Goal: Information Seeking & Learning: Learn about a topic

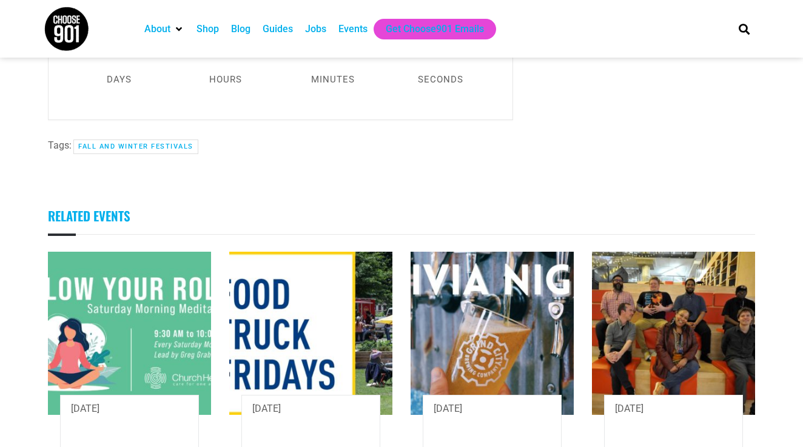
scroll to position [1332, 0]
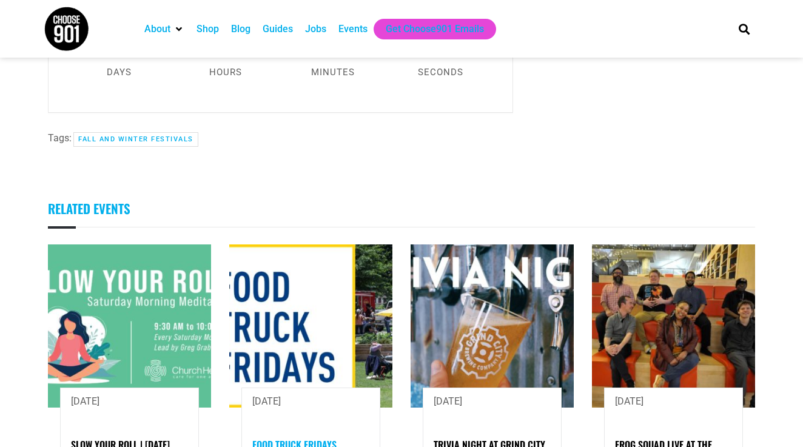
click at [327, 437] on link "Food Truck Fridays" at bounding box center [294, 444] width 84 height 15
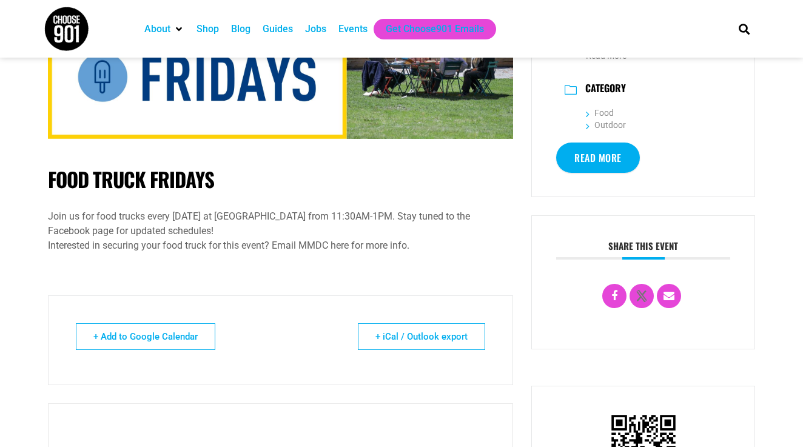
scroll to position [184, 0]
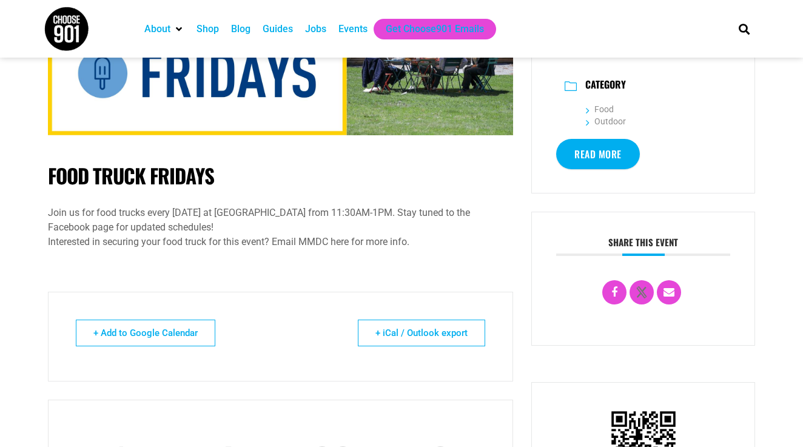
click at [73, 29] on img at bounding box center [66, 28] width 45 height 45
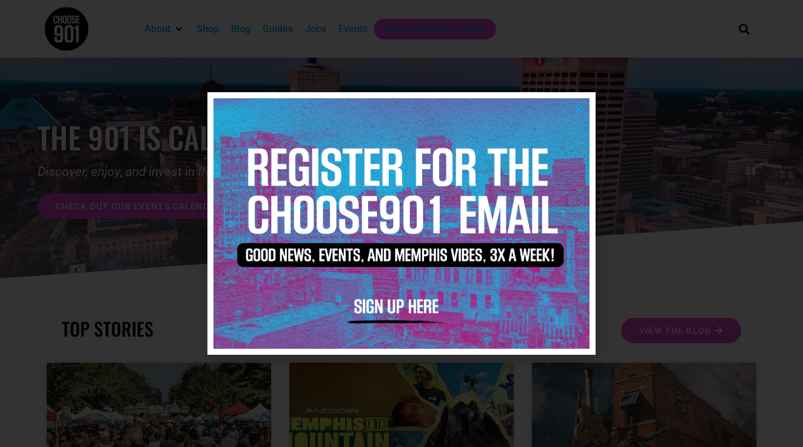
click at [200, 287] on div at bounding box center [401, 223] width 803 height 447
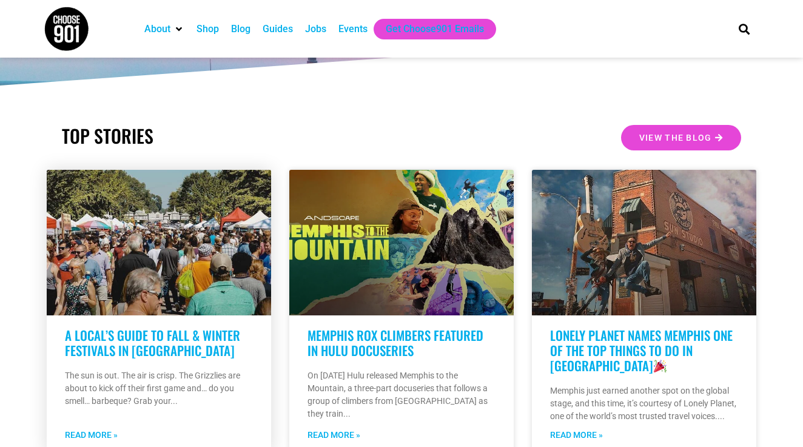
scroll to position [218, 0]
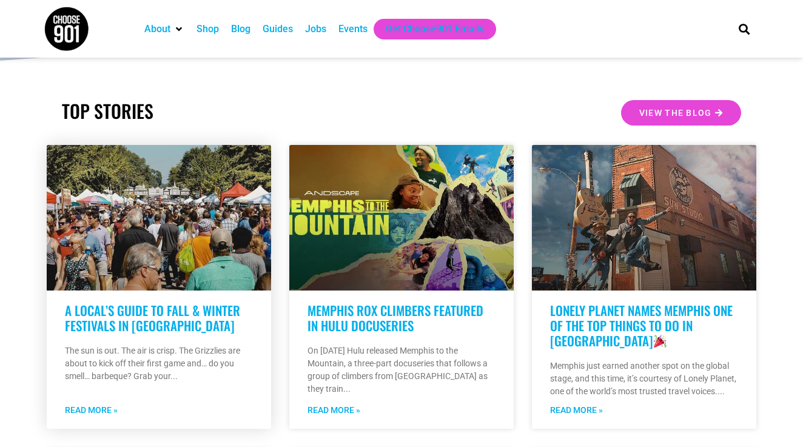
click at [191, 305] on link "A Local’s Guide to Fall & Winter Festivals in Memphis" at bounding box center [152, 318] width 175 height 34
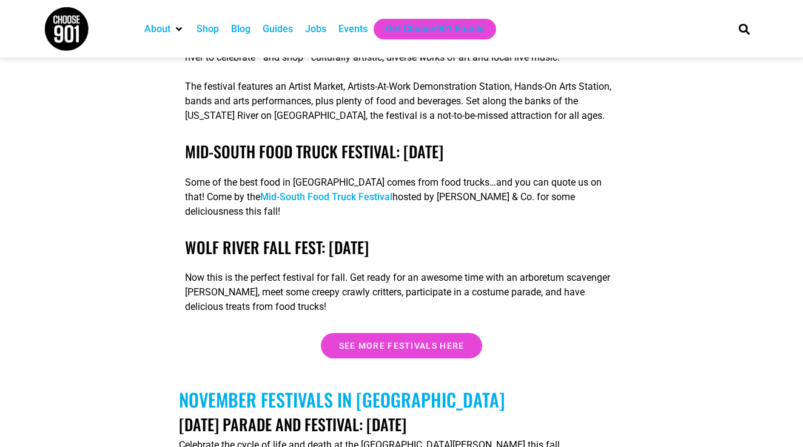
scroll to position [3532, 0]
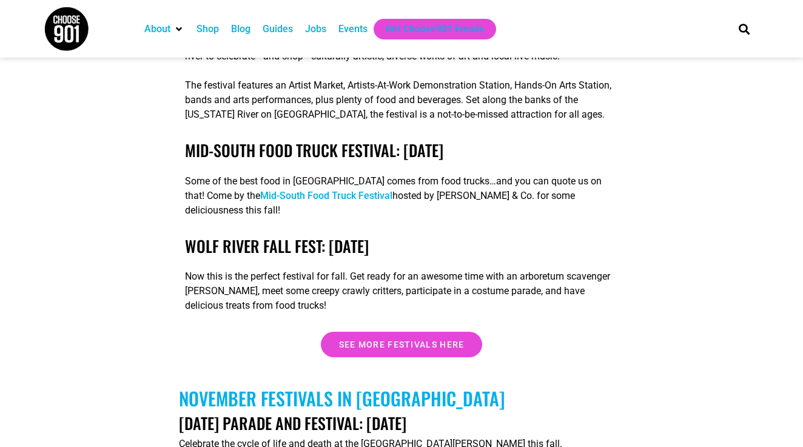
click at [273, 234] on link "Wolf River Fall Fest: October 24th" at bounding box center [277, 246] width 184 height 24
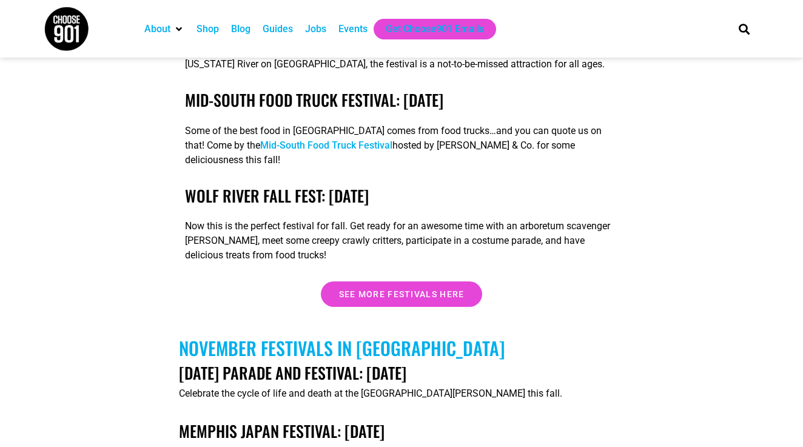
scroll to position [3570, 0]
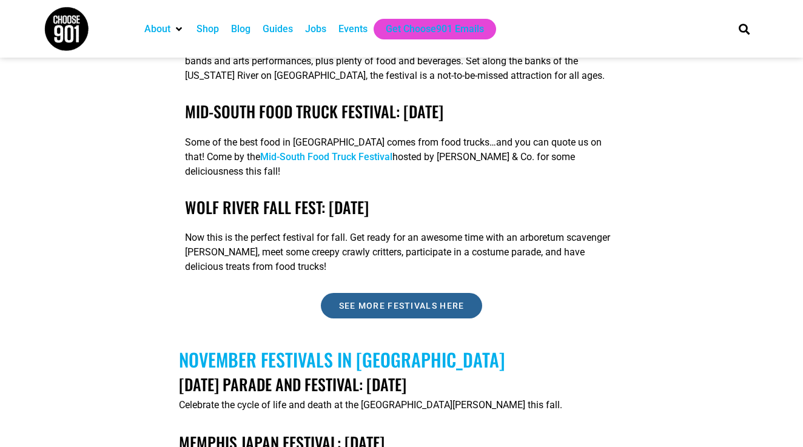
click at [331, 293] on link "See more festivals here" at bounding box center [402, 305] width 162 height 25
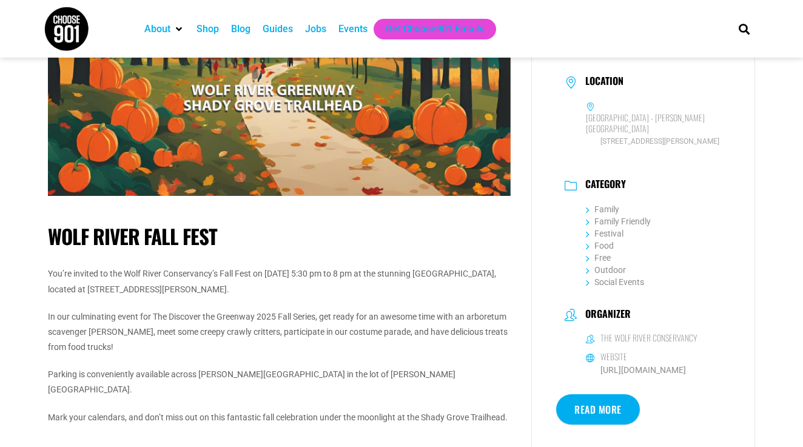
scroll to position [246, 0]
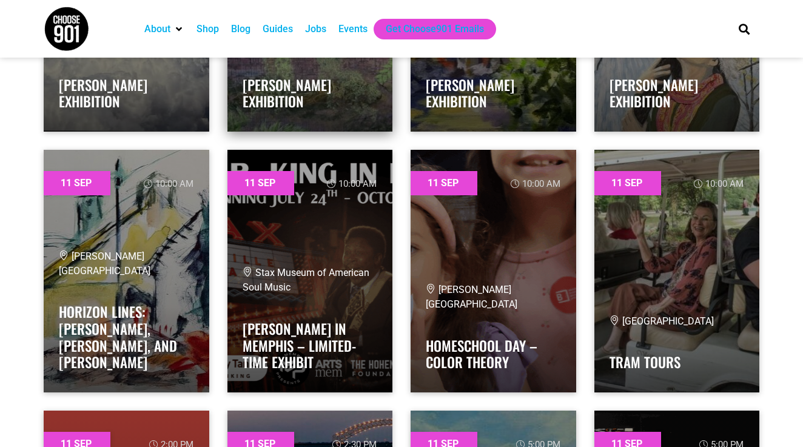
scroll to position [604, 0]
